Goal: Information Seeking & Learning: Learn about a topic

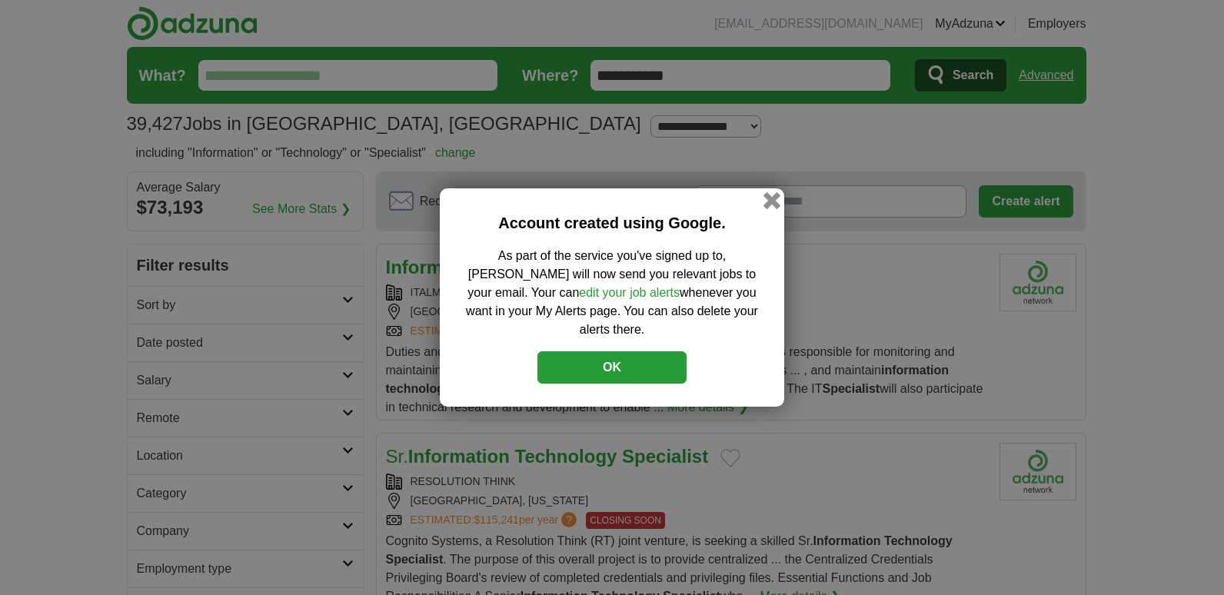
click at [773, 209] on button "button" at bounding box center [771, 200] width 17 height 17
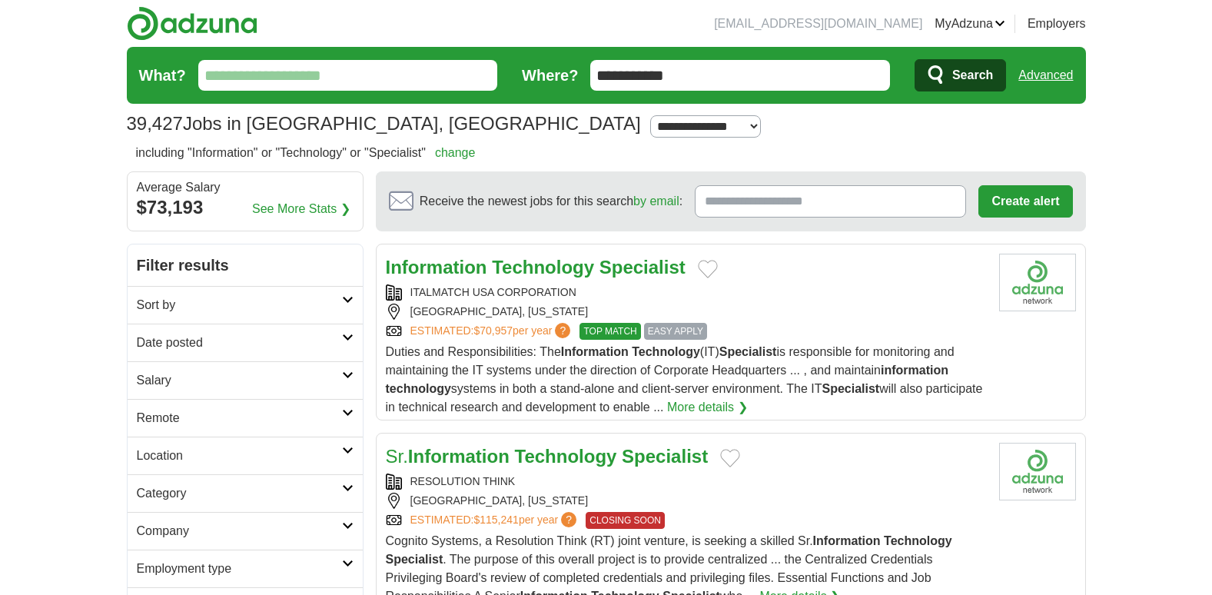
click at [648, 265] on strong "Specialist" at bounding box center [643, 267] width 86 height 21
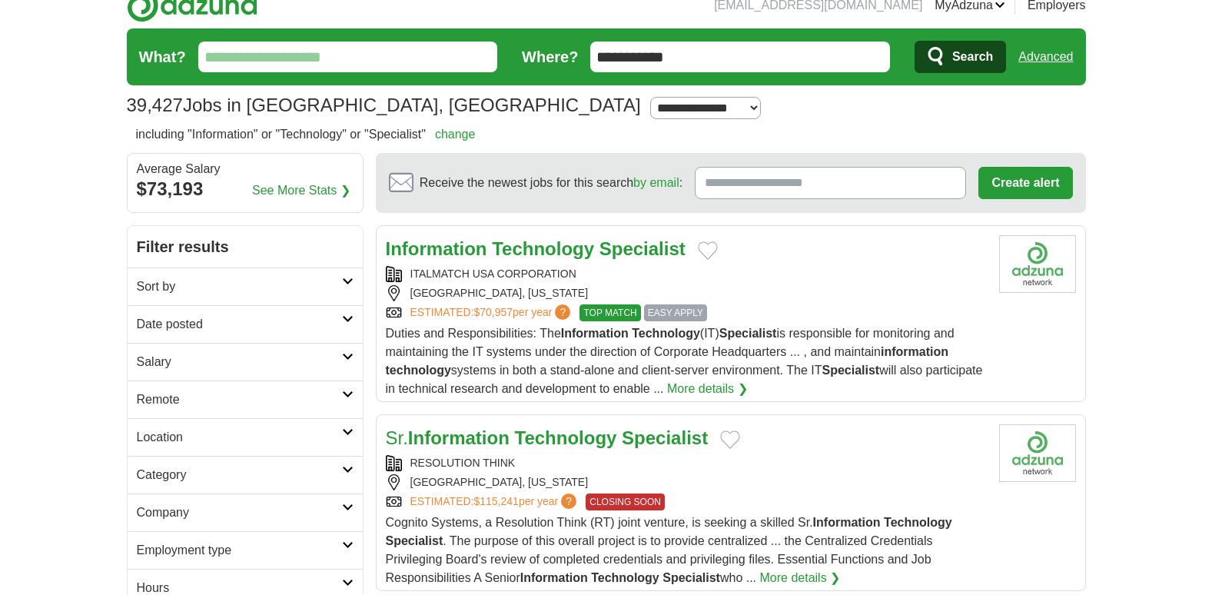
scroll to position [22, 0]
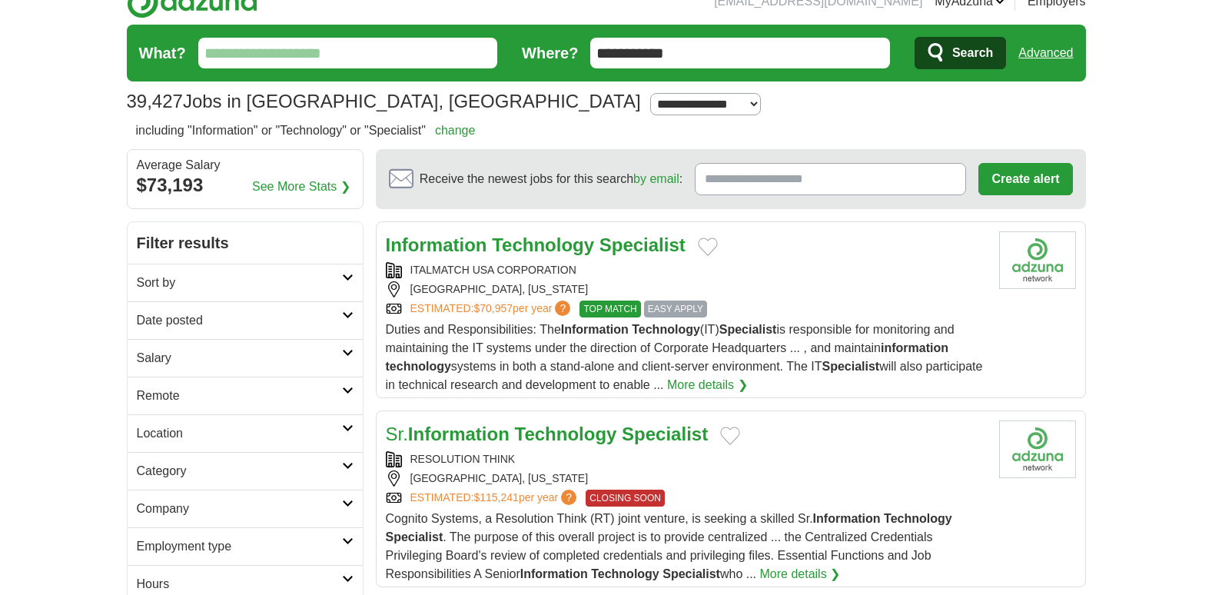
click at [636, 244] on strong "Specialist" at bounding box center [643, 244] width 86 height 21
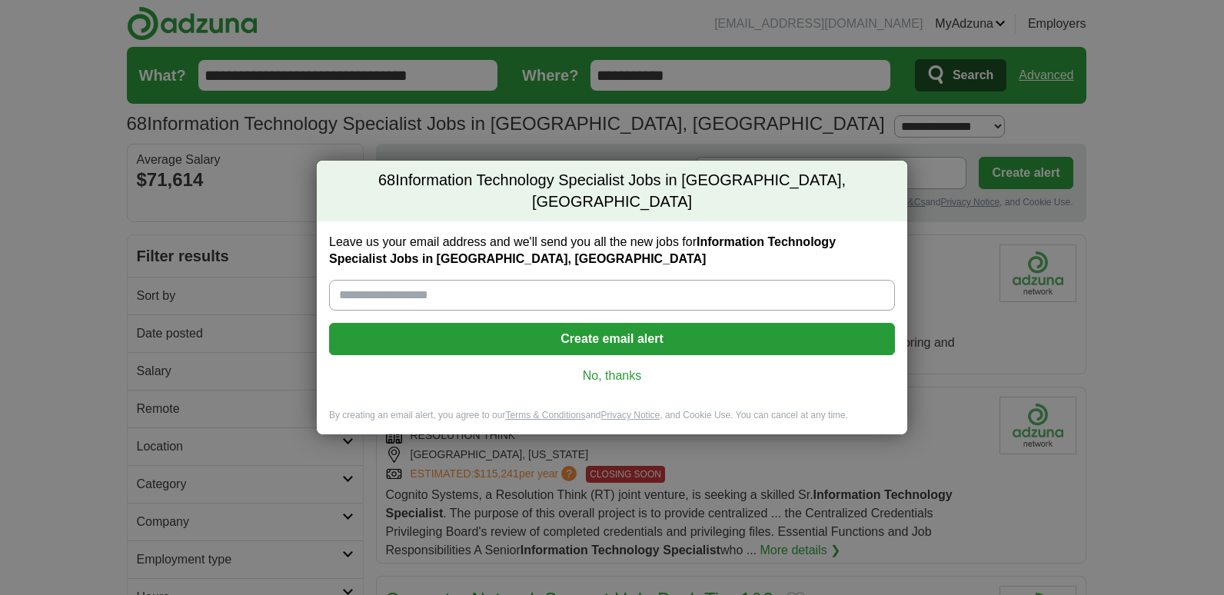
click at [603, 367] on link "No, thanks" at bounding box center [611, 375] width 541 height 17
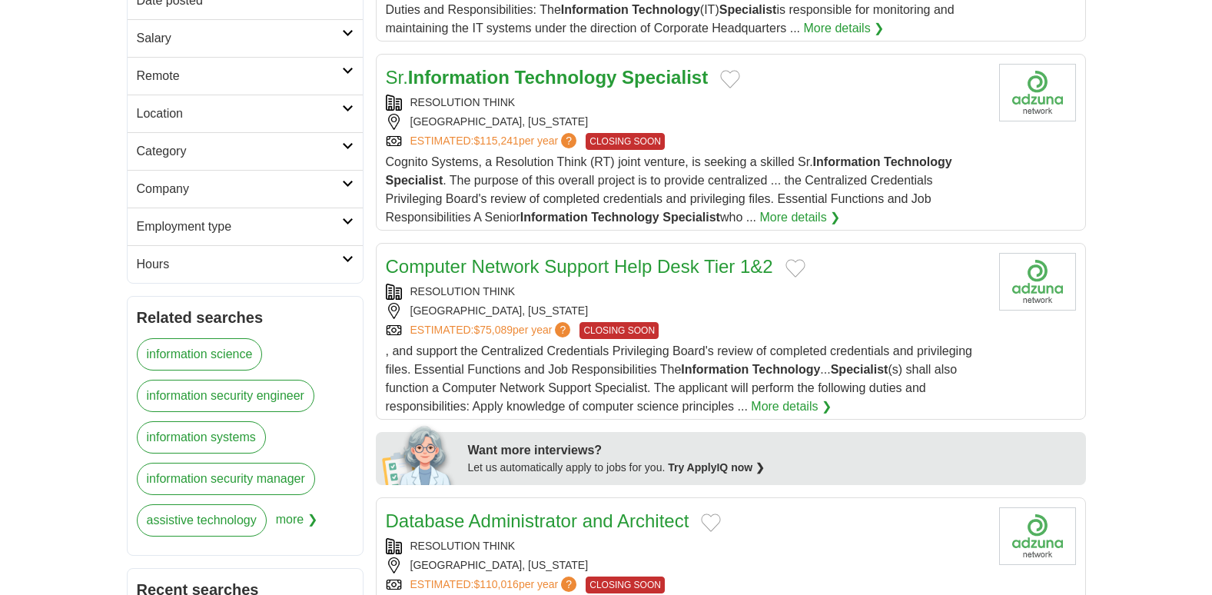
scroll to position [340, 0]
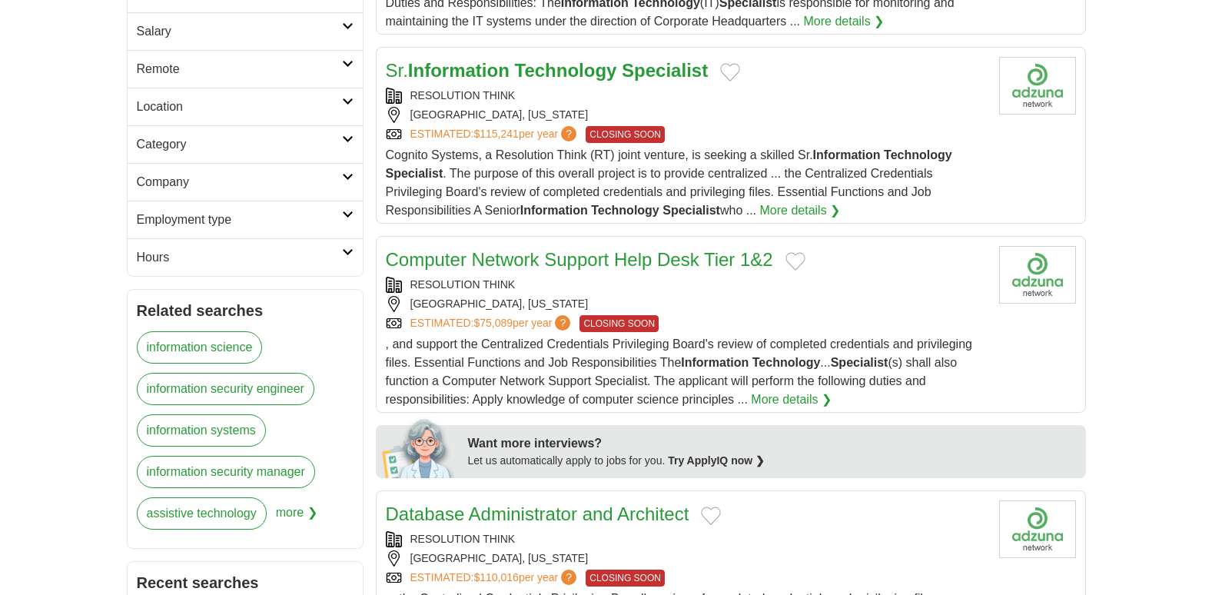
click at [583, 257] on link "Computer Network Support Help Desk Tier 1&2" at bounding box center [579, 259] width 387 height 21
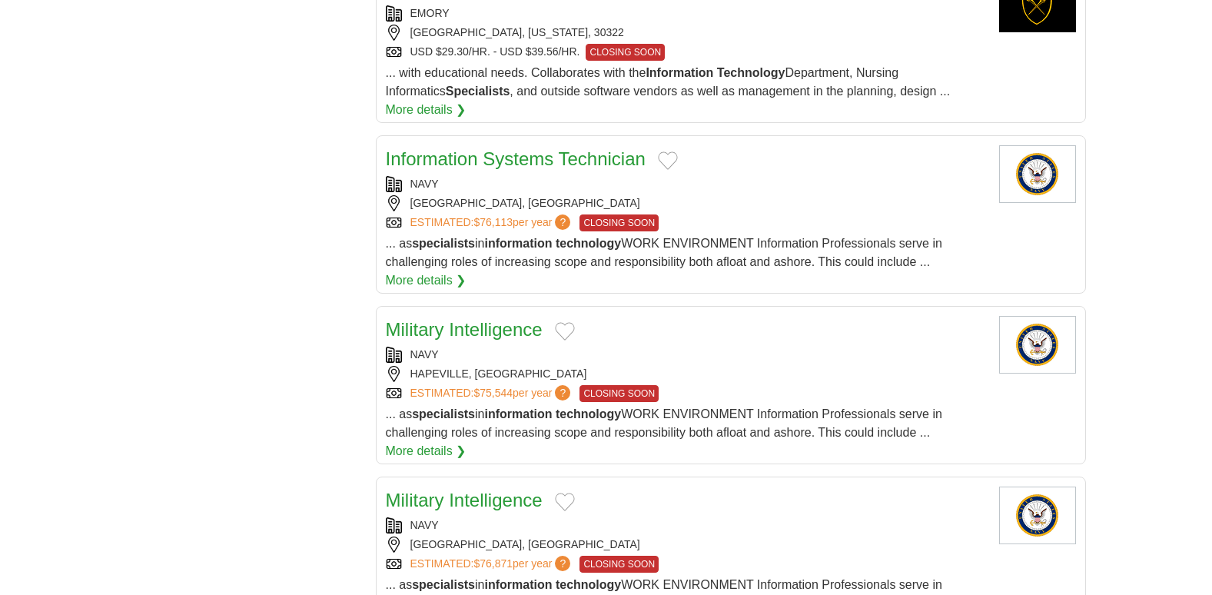
scroll to position [0, 0]
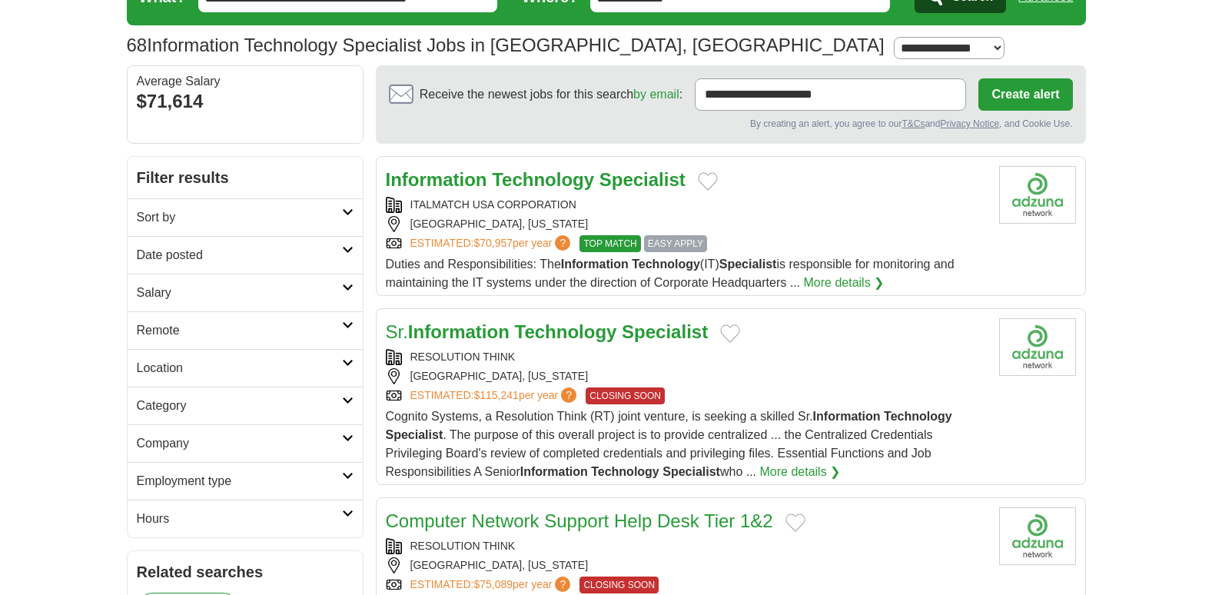
scroll to position [6, 0]
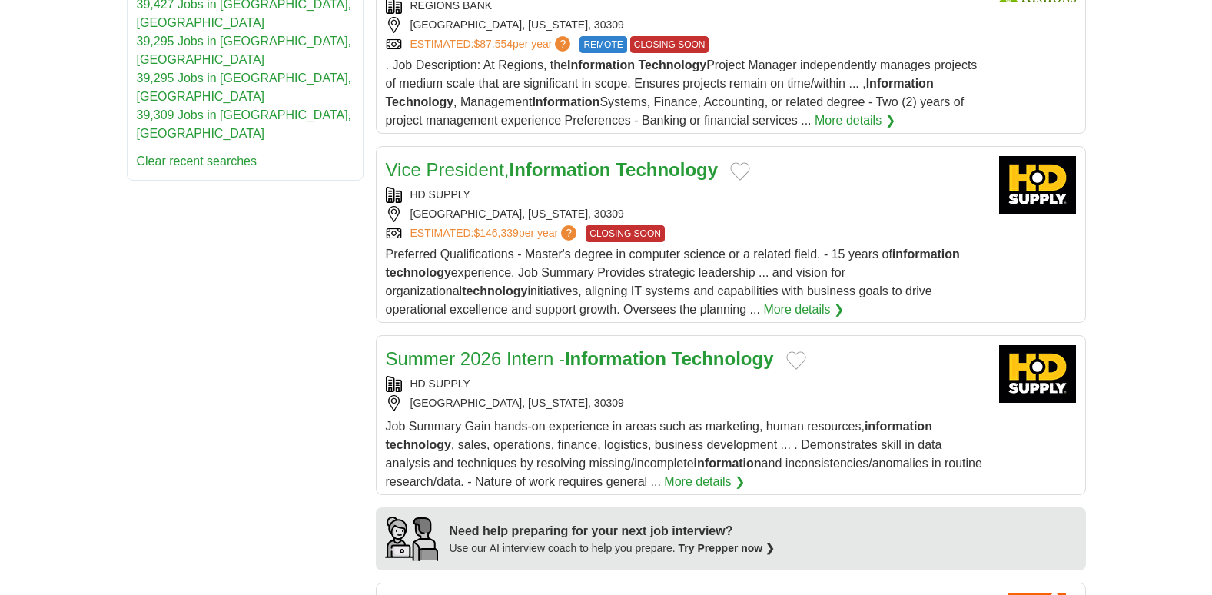
scroll to position [1278, 0]
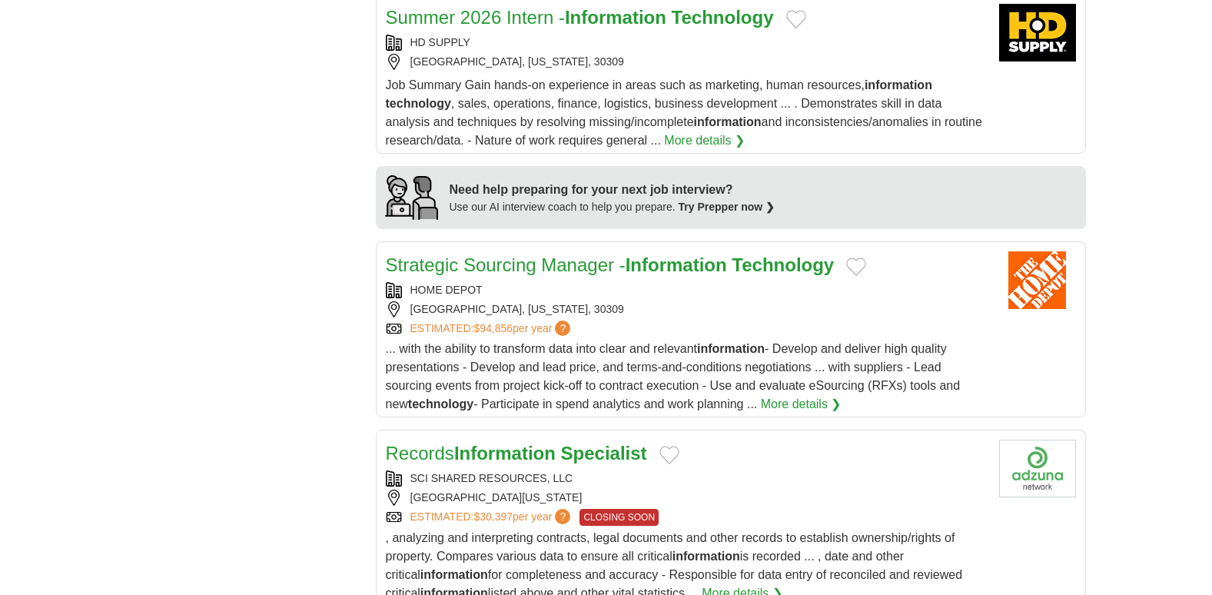
click at [565, 447] on link "Records Information Specialist" at bounding box center [516, 453] width 261 height 21
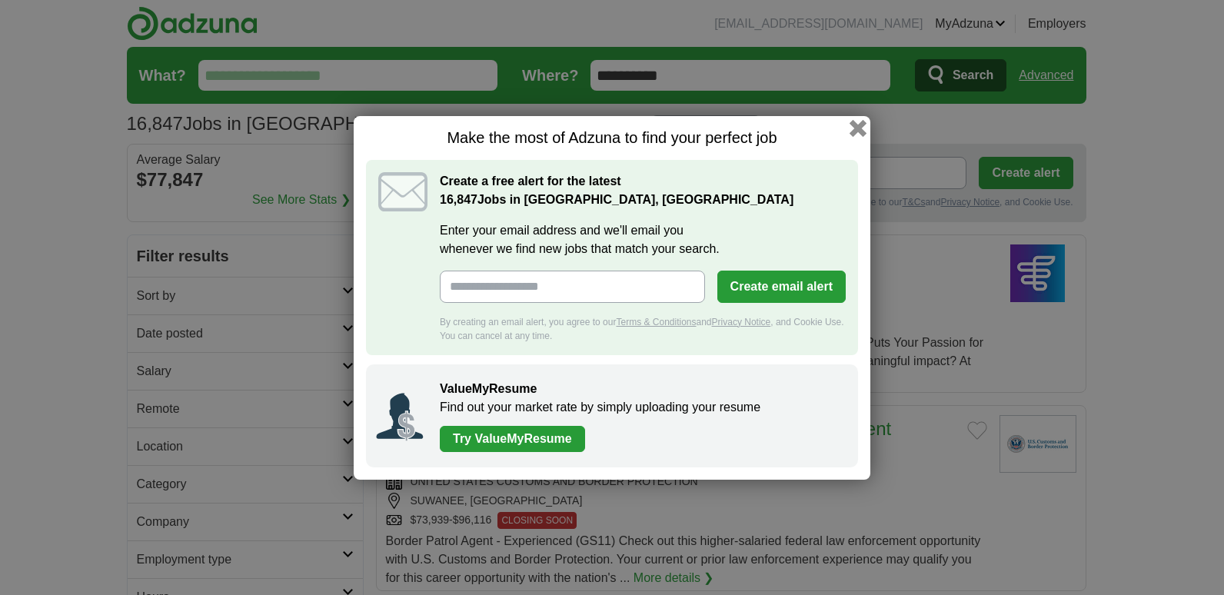
click at [861, 129] on button "button" at bounding box center [857, 127] width 17 height 17
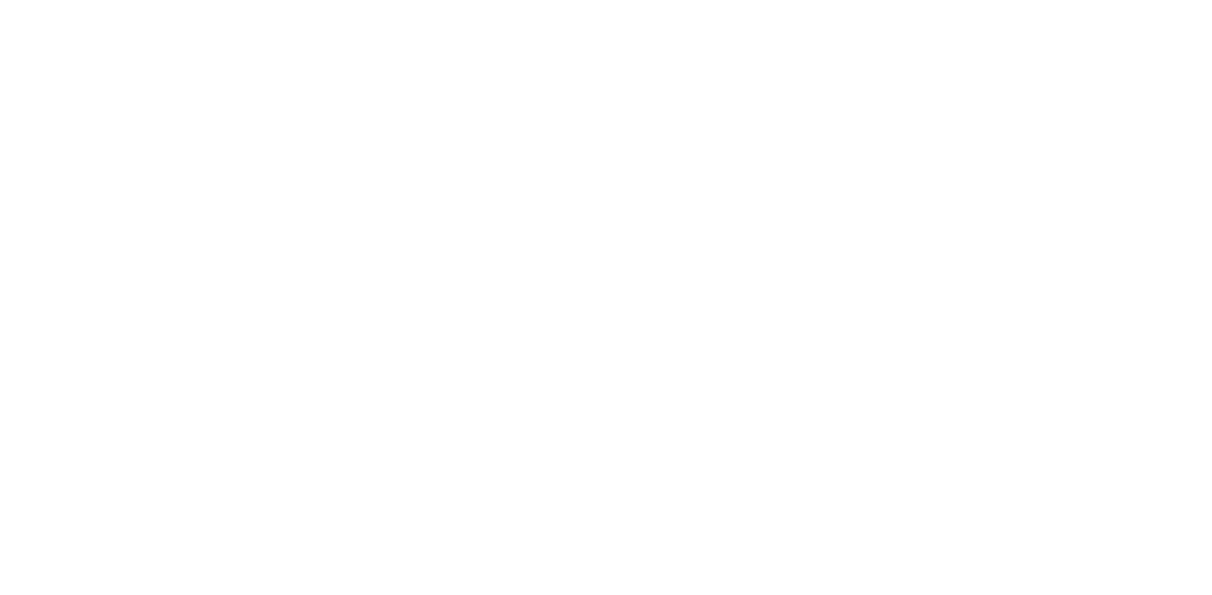
scroll to position [2910, 0]
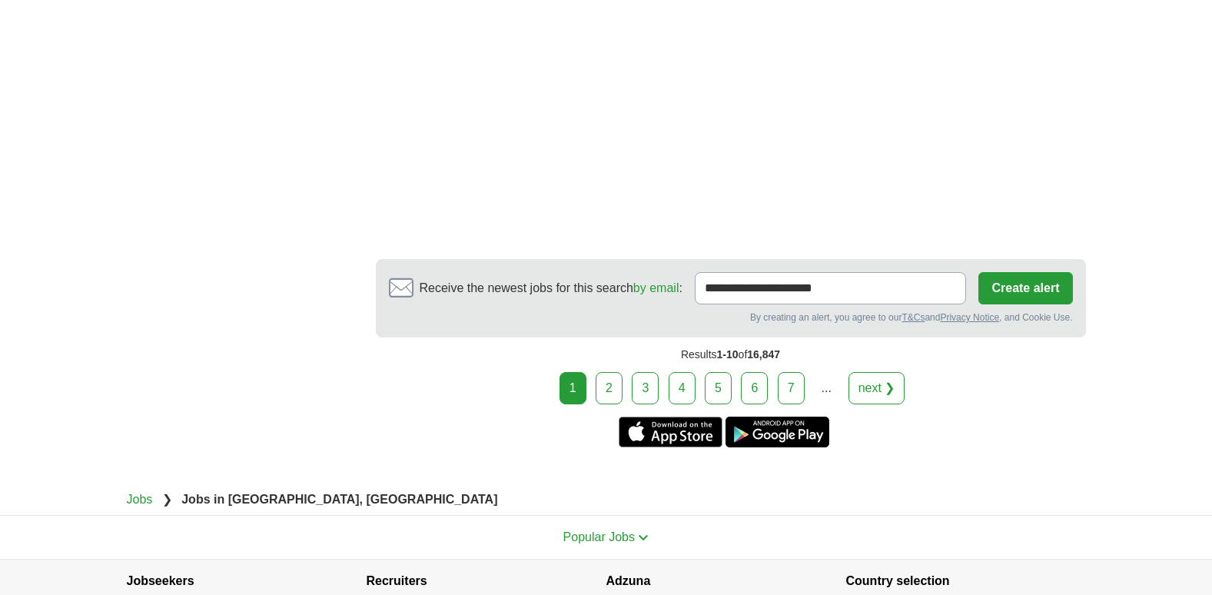
click at [640, 383] on link "3" at bounding box center [645, 388] width 27 height 32
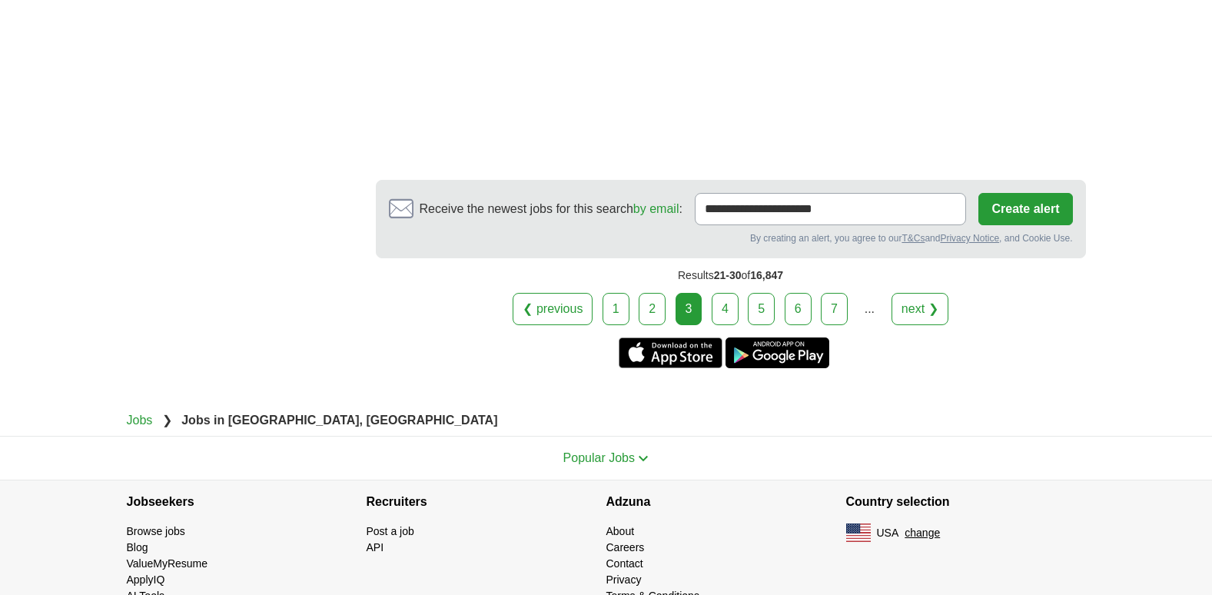
scroll to position [1424, 0]
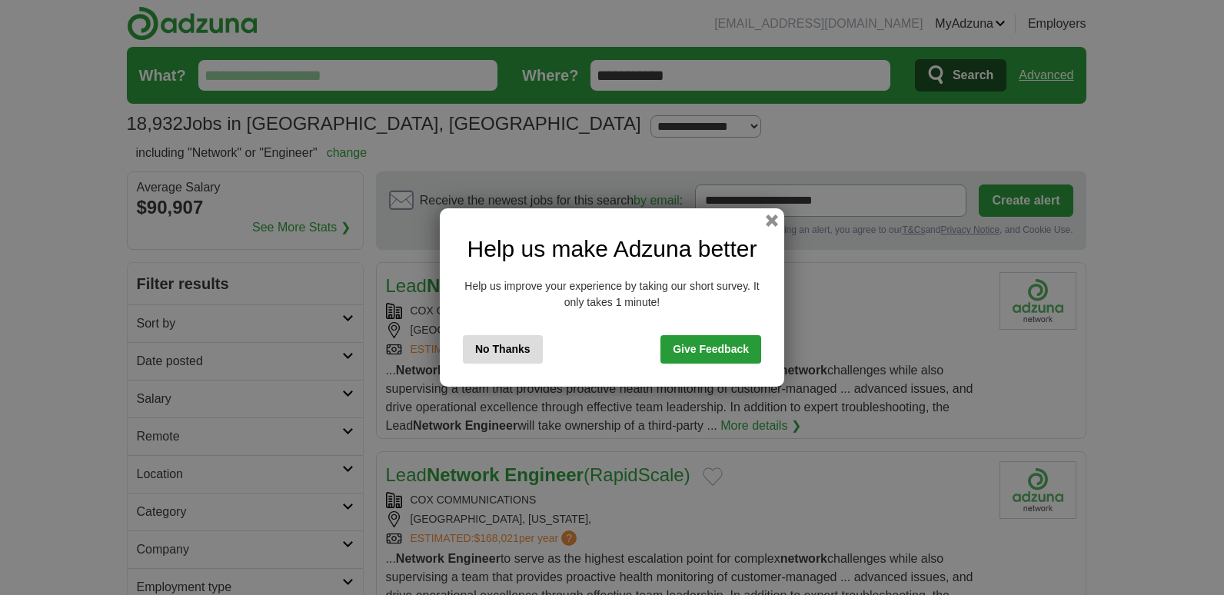
click at [501, 341] on button "No Thanks" at bounding box center [503, 349] width 80 height 28
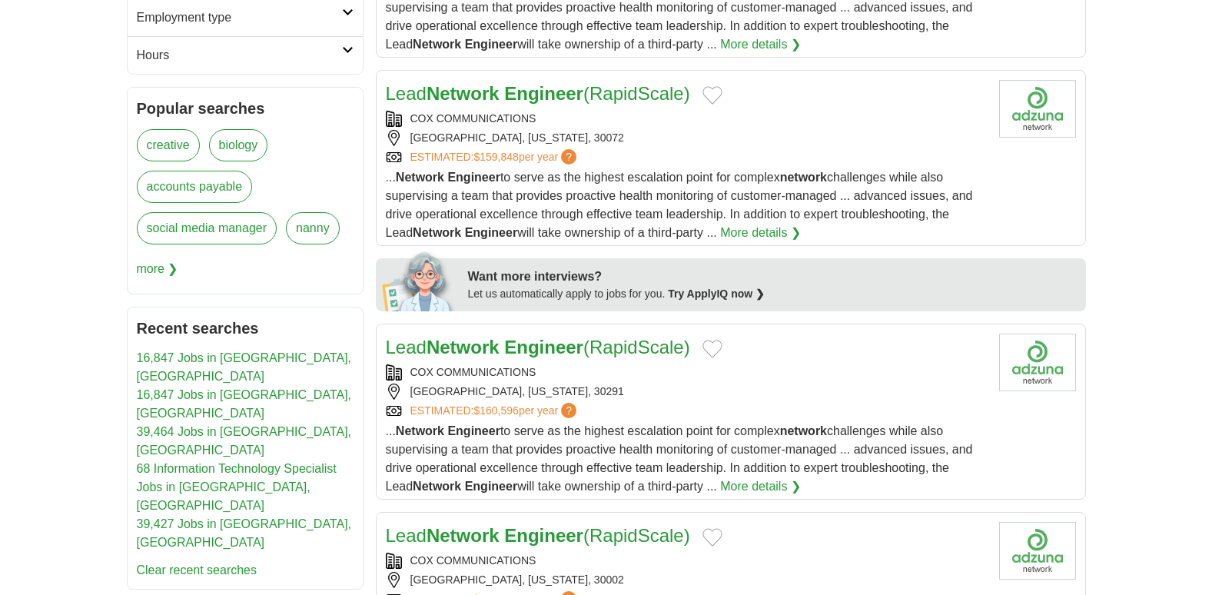
scroll to position [564, 0]
